Goal: Task Accomplishment & Management: Complete application form

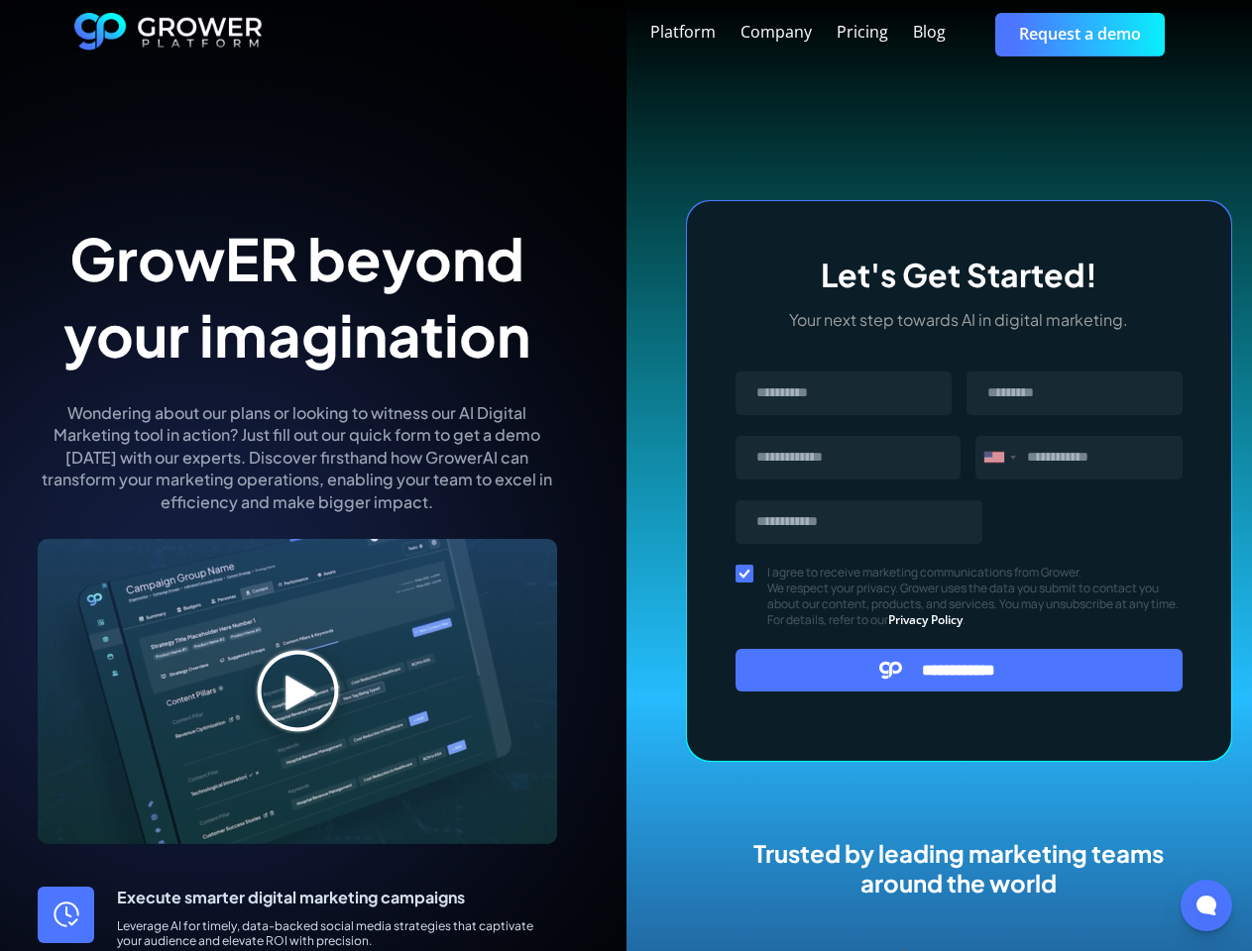
click at [720, 34] on div "Platform Company Pricing Blog Request a demo" at bounding box center [721, 34] width 916 height 43
click at [999, 458] on div "Message" at bounding box center [994, 457] width 20 height 11
click at [959, 670] on input "**********" at bounding box center [959, 670] width 448 height 43
